Goal: Task Accomplishment & Management: Manage account settings

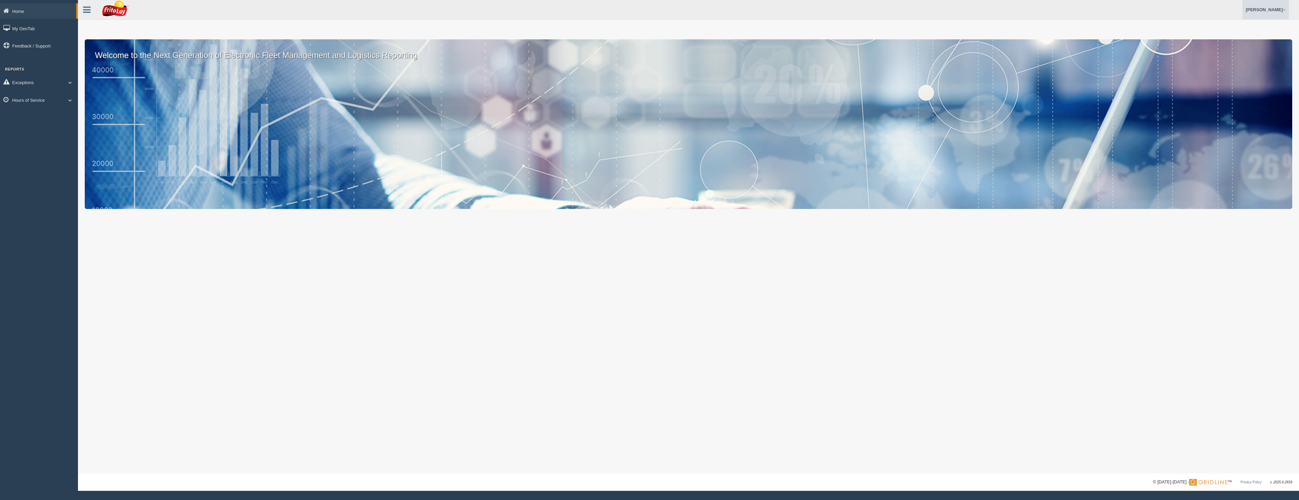
click at [1277, 10] on link "[PERSON_NAME]" at bounding box center [1265, 9] width 46 height 19
click at [1227, 42] on link "Change Your Password" at bounding box center [1251, 41] width 74 height 14
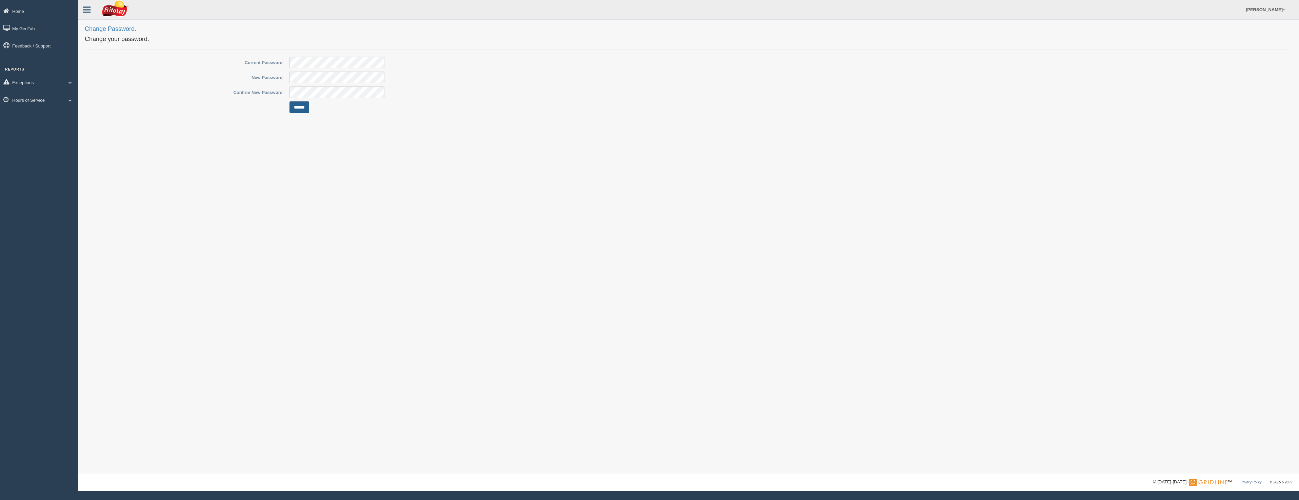
click at [301, 106] on input "******" at bounding box center [299, 107] width 20 height 12
